Goal: Task Accomplishment & Management: Manage account settings

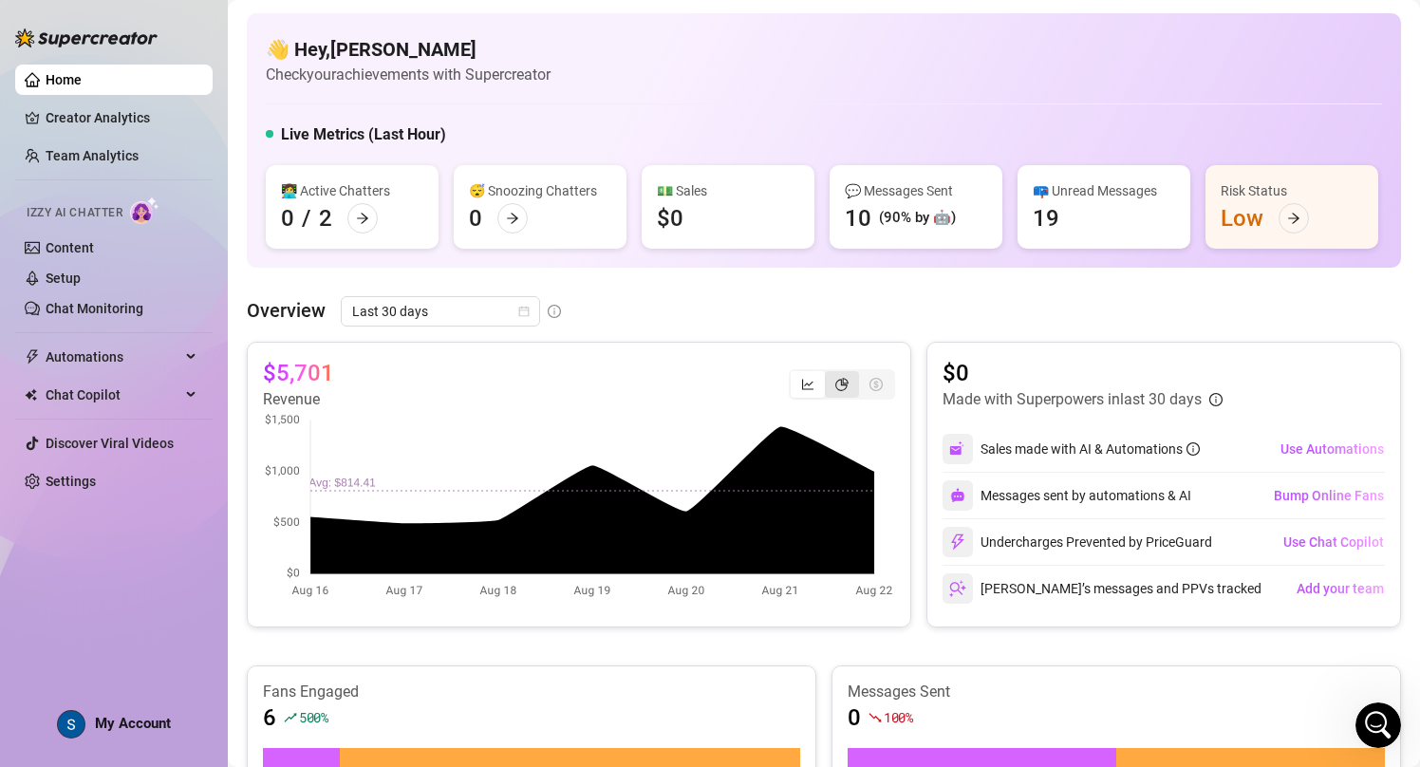
click at [835, 387] on icon "pie-chart" at bounding box center [841, 384] width 13 height 13
click at [829, 374] on input "segmented control" at bounding box center [829, 374] width 0 height 0
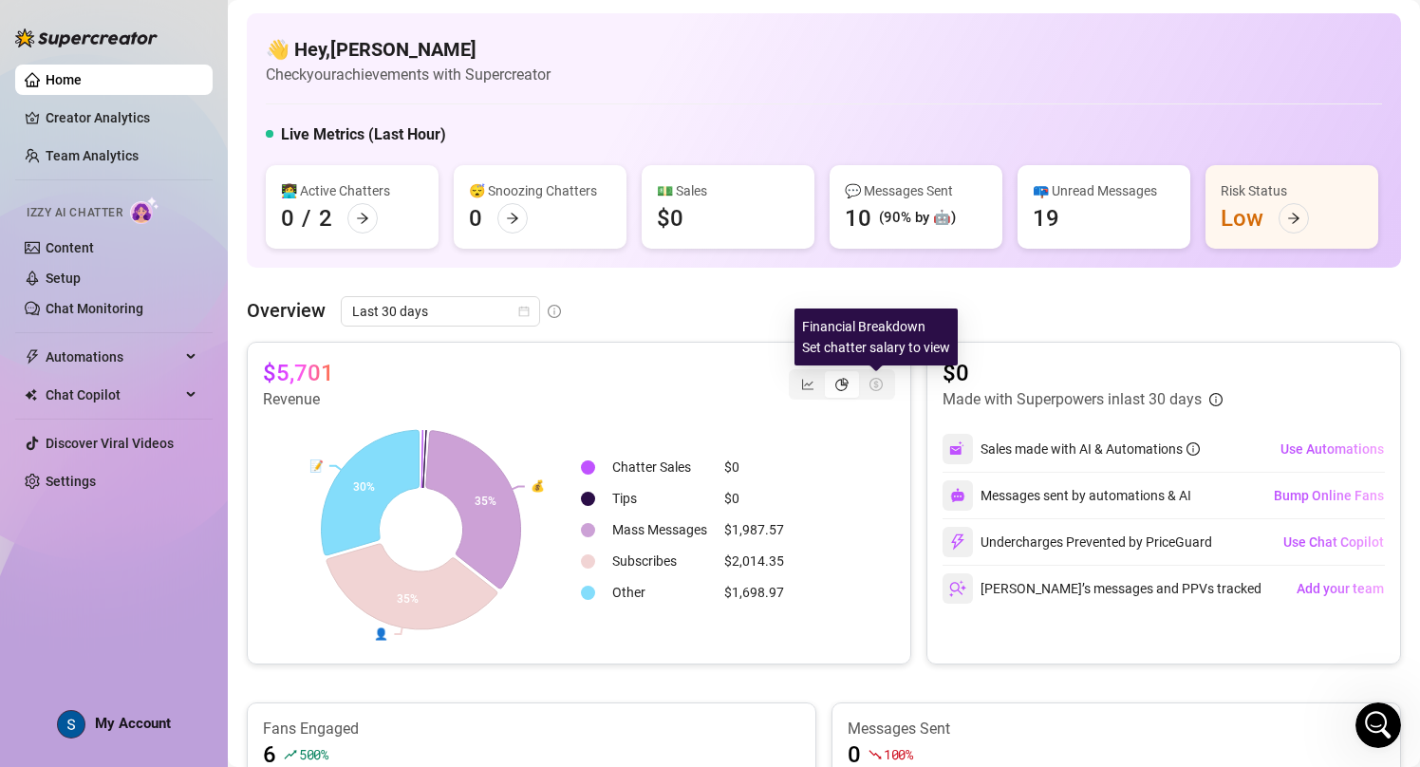
click at [874, 383] on icon "dollar-circle" at bounding box center [875, 384] width 13 height 13
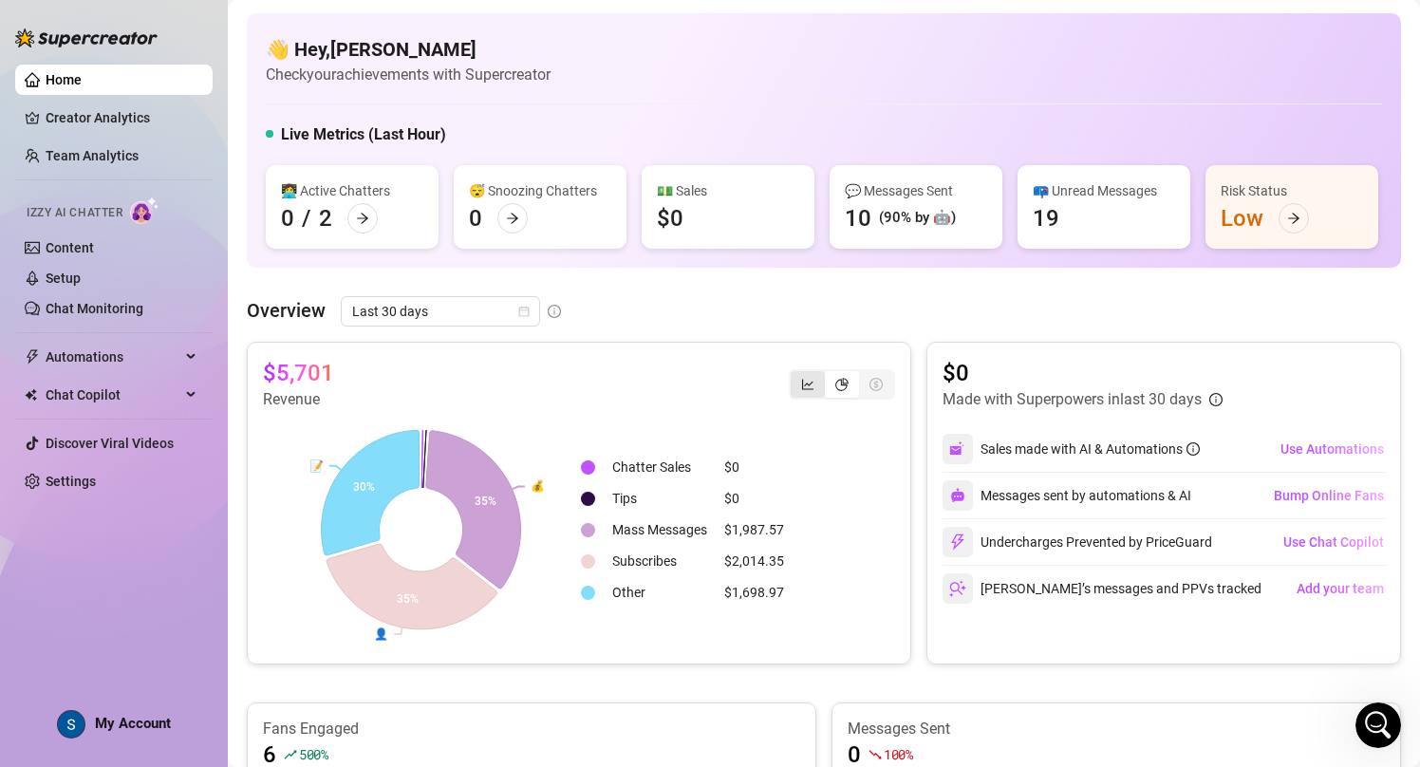
click at [821, 383] on div "segmented control" at bounding box center [808, 384] width 34 height 27
click at [795, 374] on input "segmented control" at bounding box center [795, 374] width 0 height 0
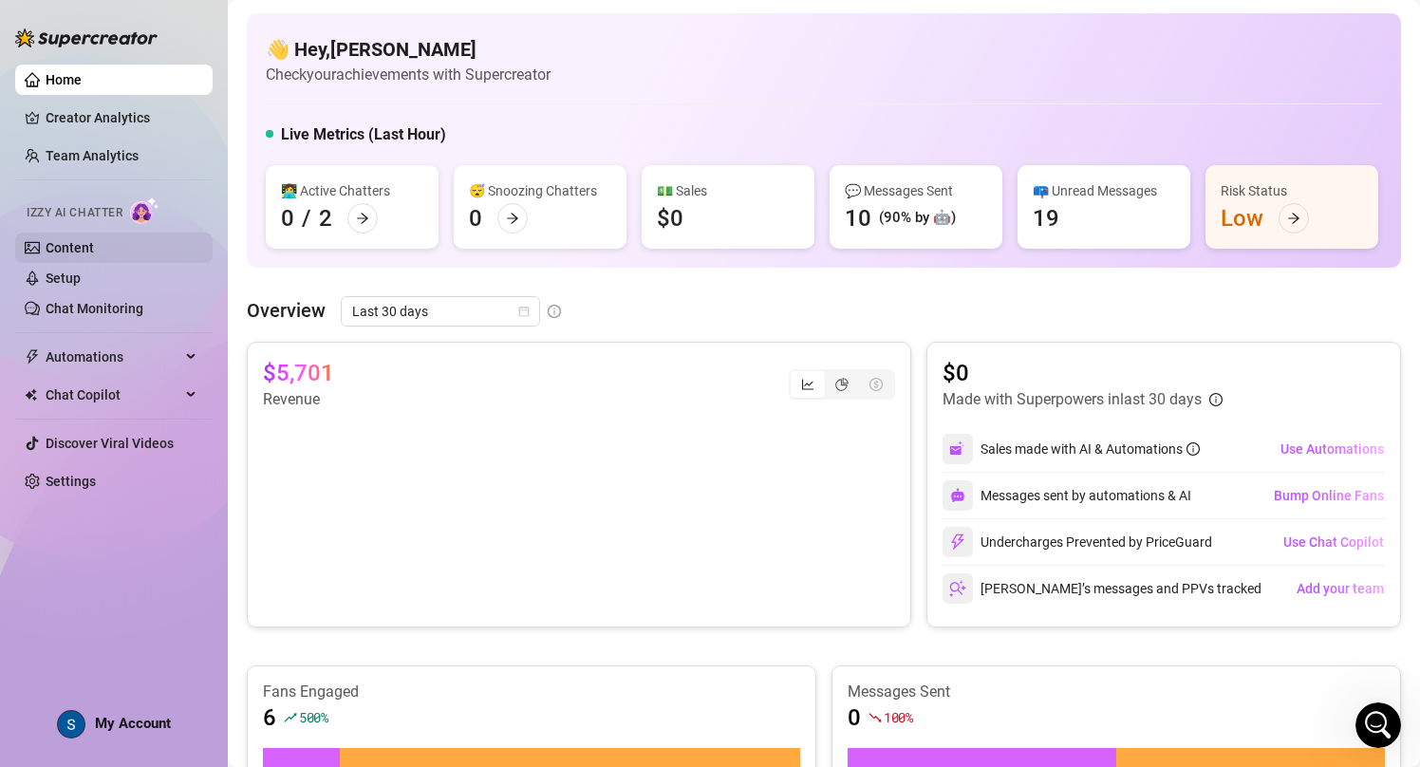
click at [94, 240] on link "Content" at bounding box center [70, 247] width 48 height 15
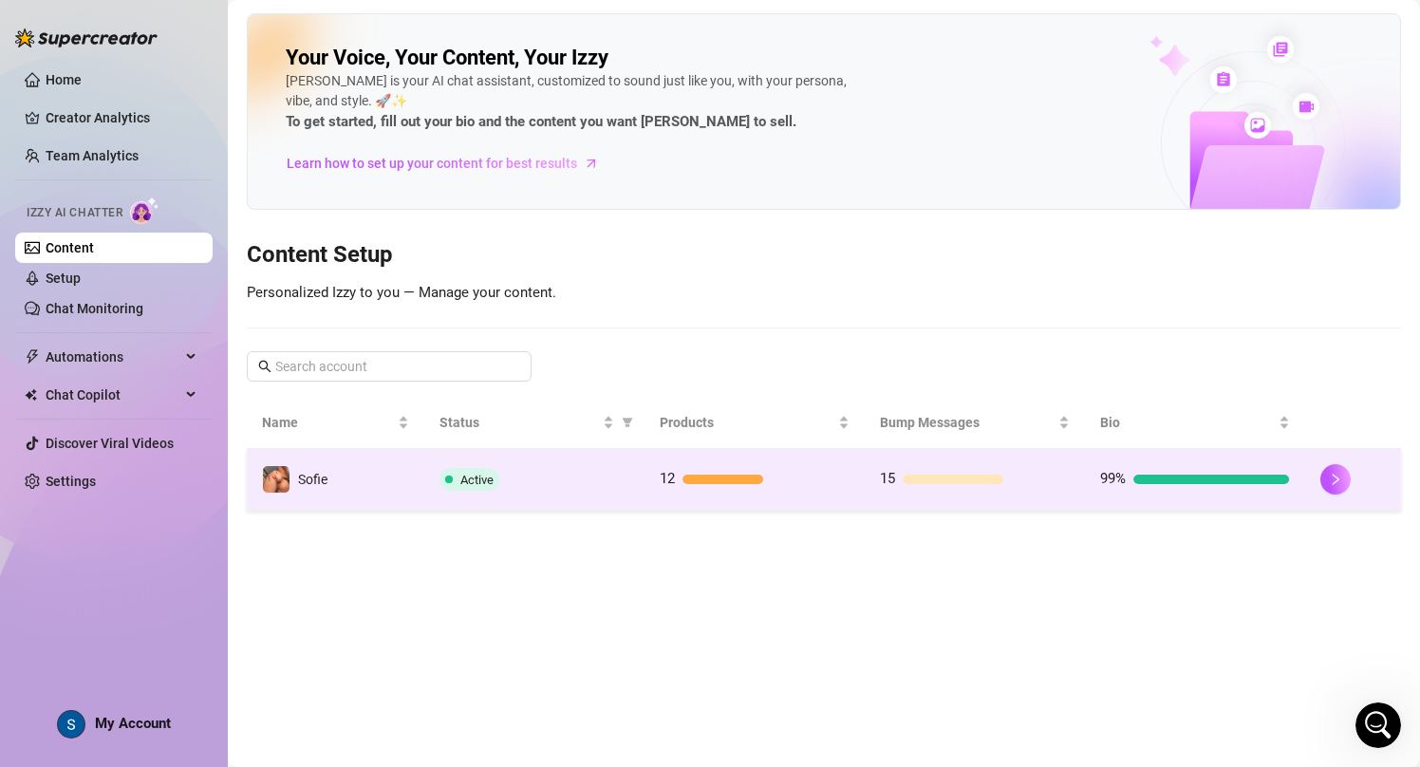
click at [605, 491] on td "Active" at bounding box center [534, 480] width 221 height 62
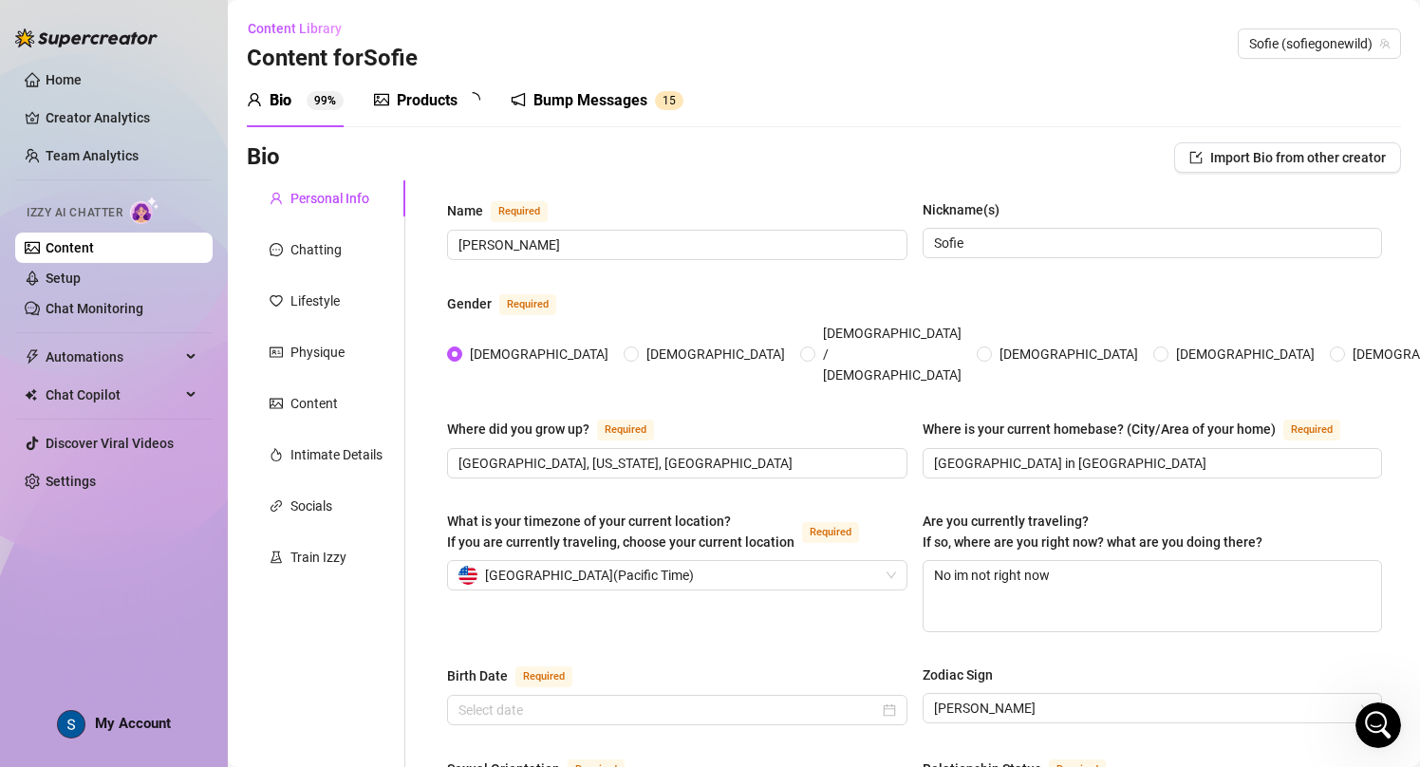
type input "[DATE]"
click at [81, 286] on link "Setup" at bounding box center [63, 277] width 35 height 15
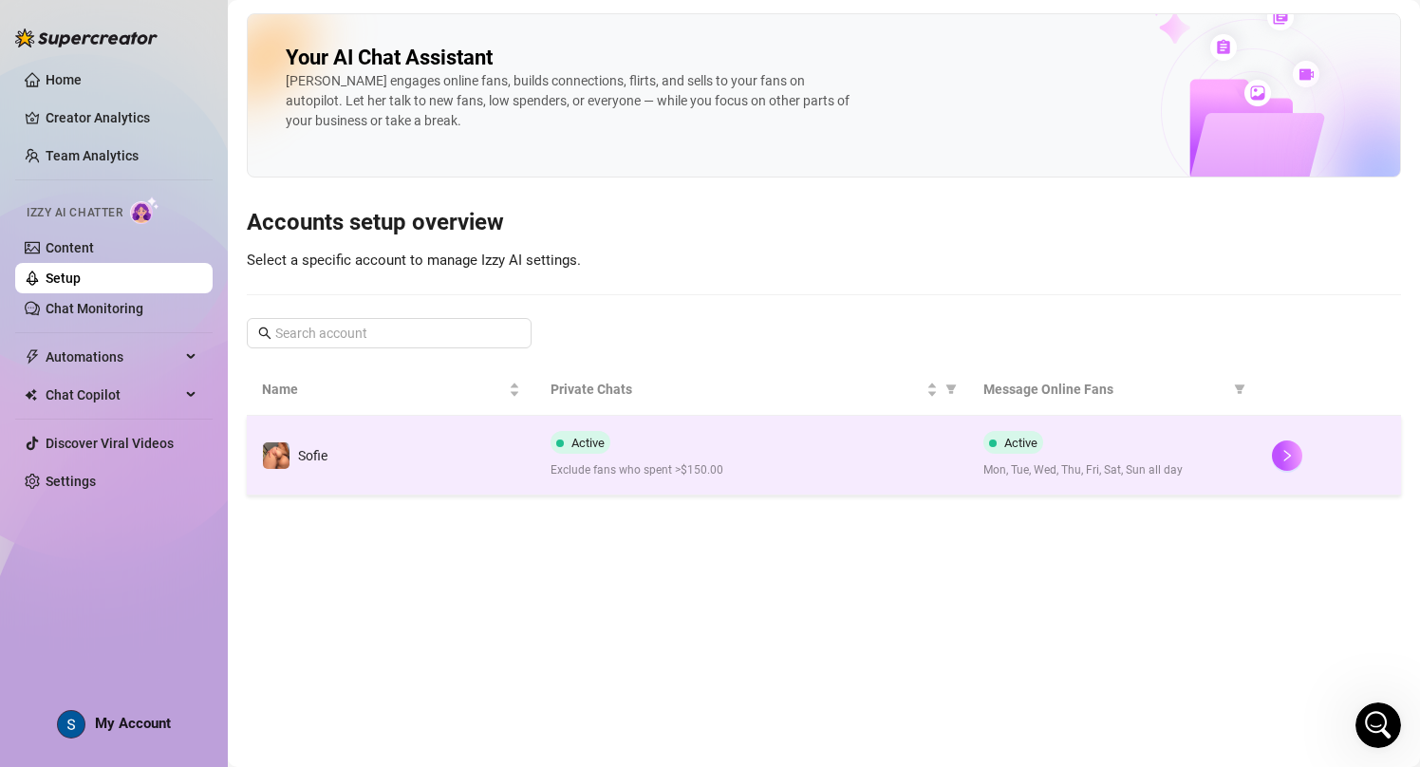
click at [542, 430] on td "Active Exclude fans who spent >$150.00" at bounding box center [751, 456] width 433 height 80
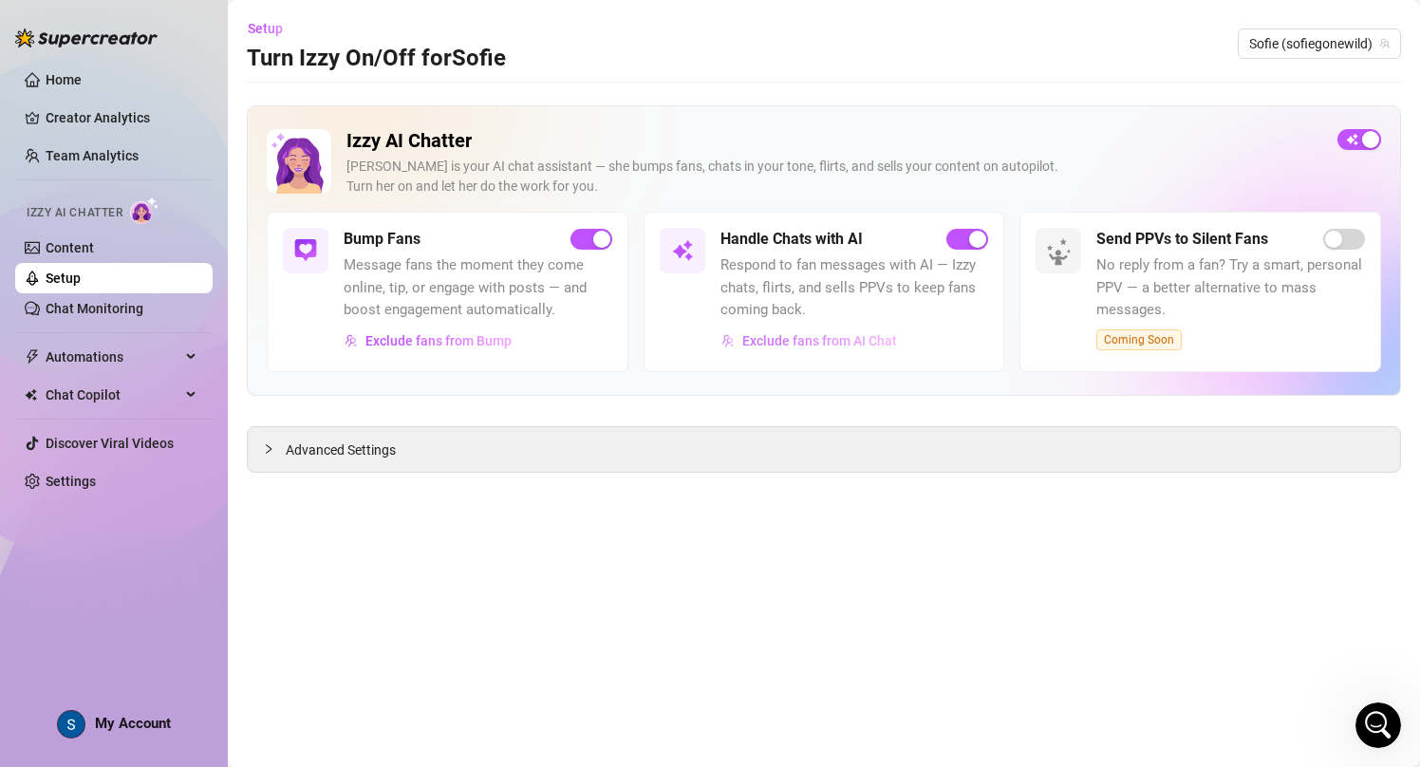
click at [760, 338] on span "Exclude fans from AI Chat" at bounding box center [819, 340] width 155 height 15
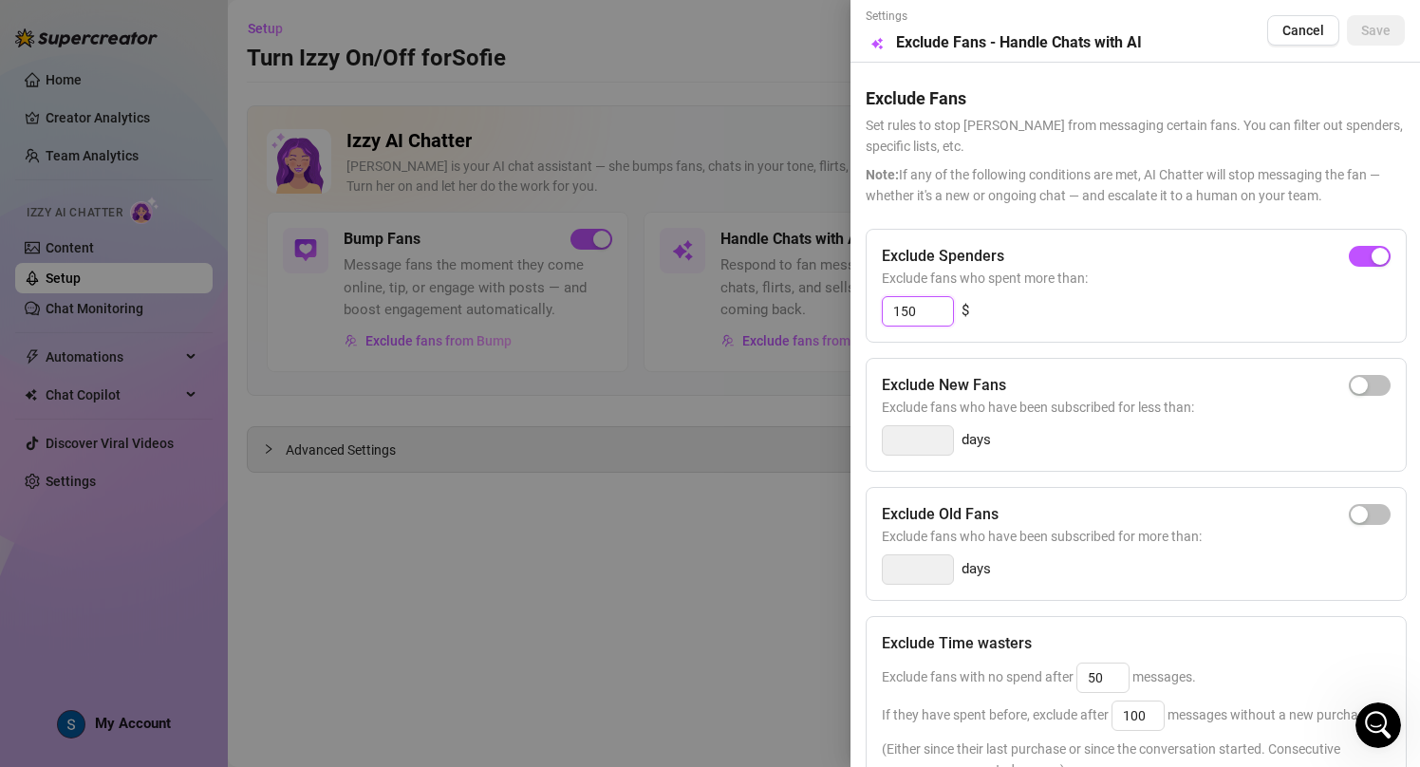
click at [928, 311] on input "150" at bounding box center [918, 311] width 70 height 28
type input "50"
click at [1390, 27] on button "Save" at bounding box center [1376, 30] width 58 height 30
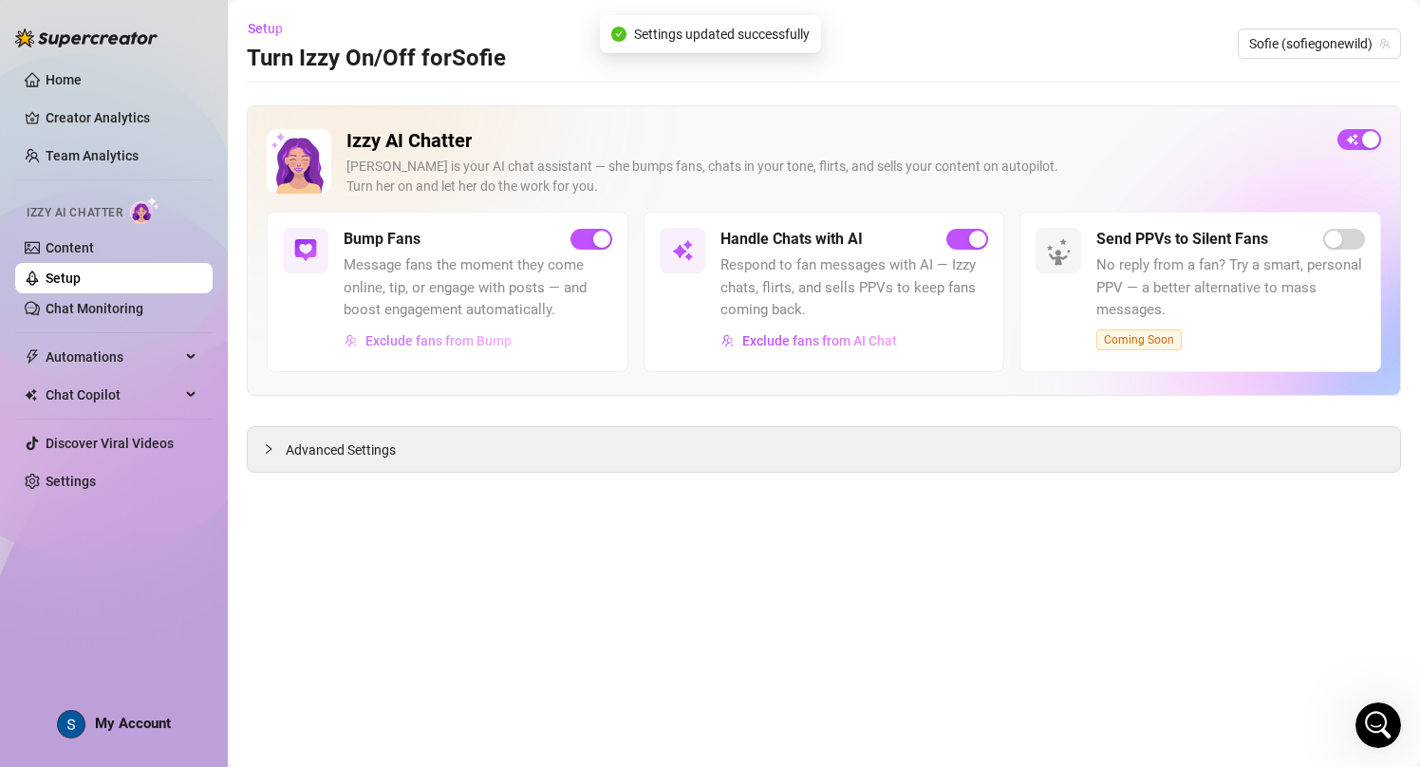
click at [471, 349] on button "Exclude fans from Bump" at bounding box center [428, 341] width 169 height 30
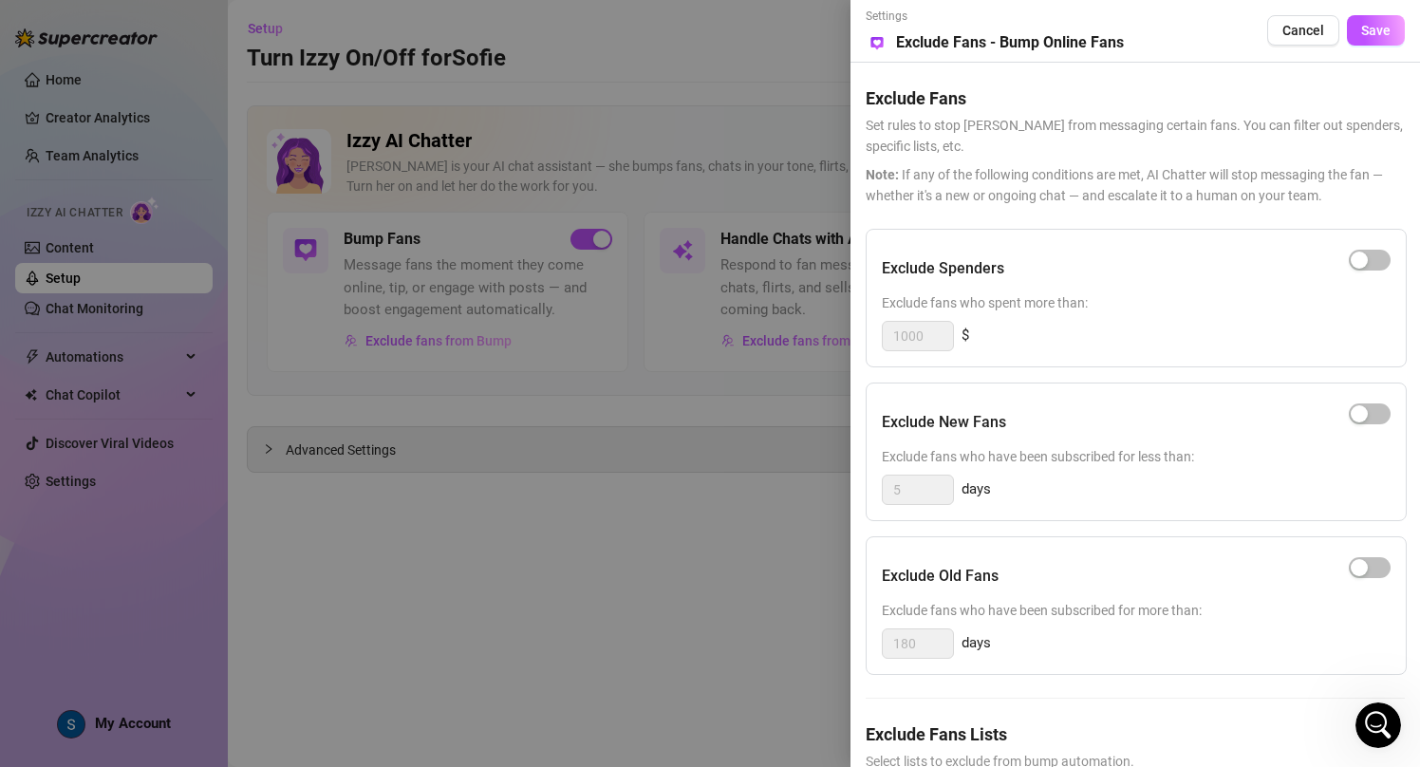
drag, startPoint x: 1076, startPoint y: 716, endPoint x: 1110, endPoint y: 679, distance: 50.4
click at [1110, 679] on div "Exclude Spenders Exclude fans who spent more than: 1000 $ Exclude New Fans Excl…" at bounding box center [1134, 559] width 539 height 661
click at [765, 623] on div at bounding box center [710, 383] width 1420 height 767
